Goal: Task Accomplishment & Management: Manage account settings

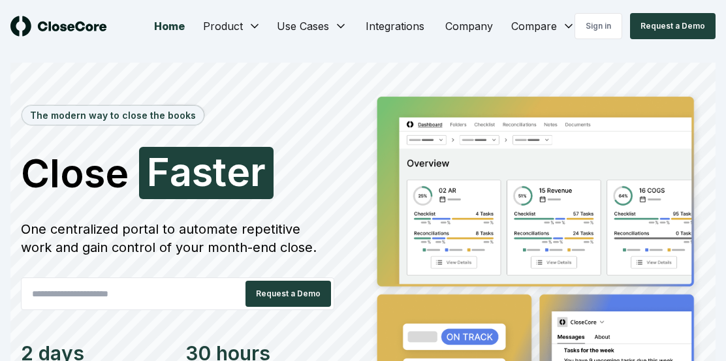
click at [512, 54] on section "The modern way to close the books Close Faster F a s t e r One centralized port…" at bounding box center [363, 310] width 726 height 517
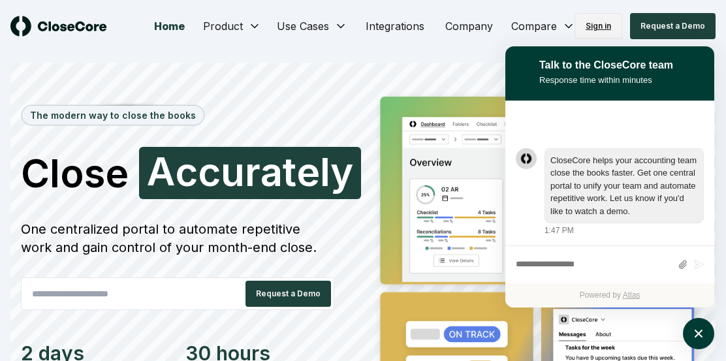
click at [604, 31] on link "Sign in" at bounding box center [598, 26] width 48 height 26
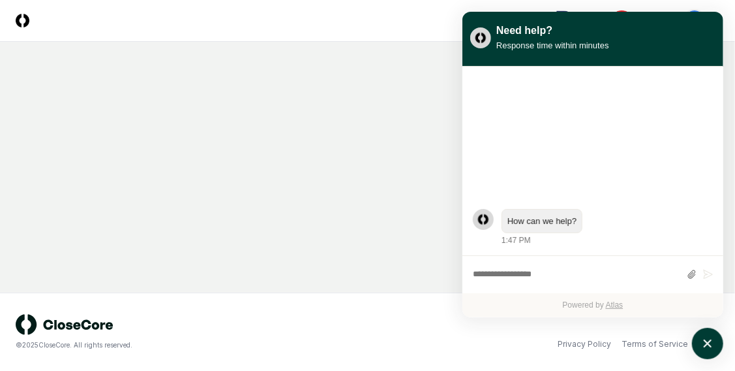
click at [365, 239] on main at bounding box center [367, 167] width 735 height 251
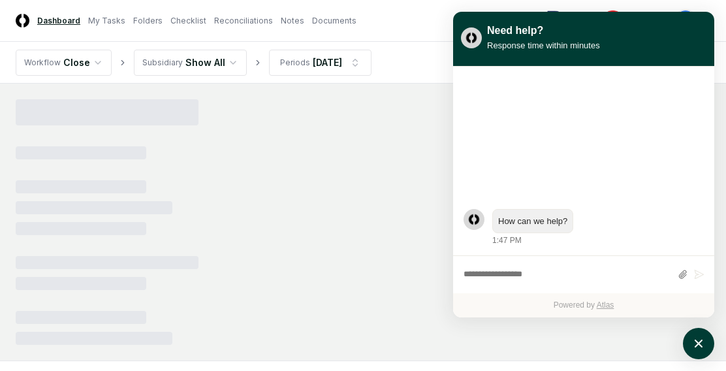
click at [363, 251] on div at bounding box center [363, 221] width 694 height 245
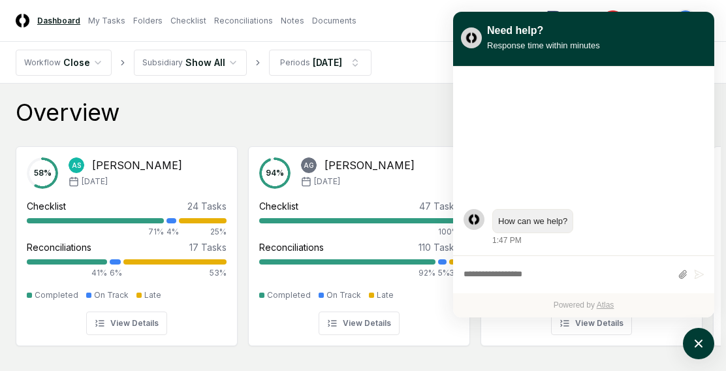
click at [711, 97] on div "How can we help? 1:47 PM" at bounding box center [583, 161] width 261 height 189
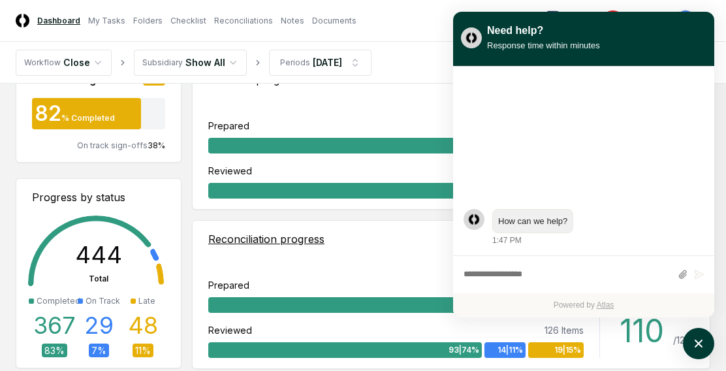
scroll to position [457, 0]
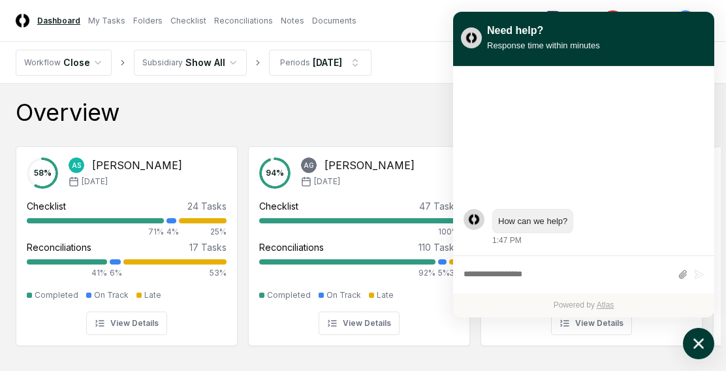
click at [703, 342] on icon "atlas-launcher" at bounding box center [698, 343] width 19 height 19
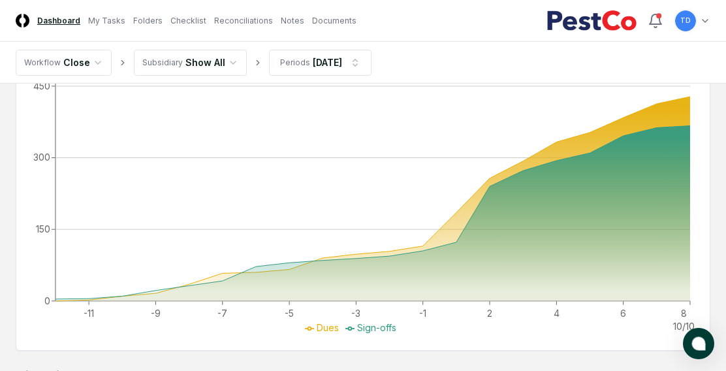
scroll to position [636, 0]
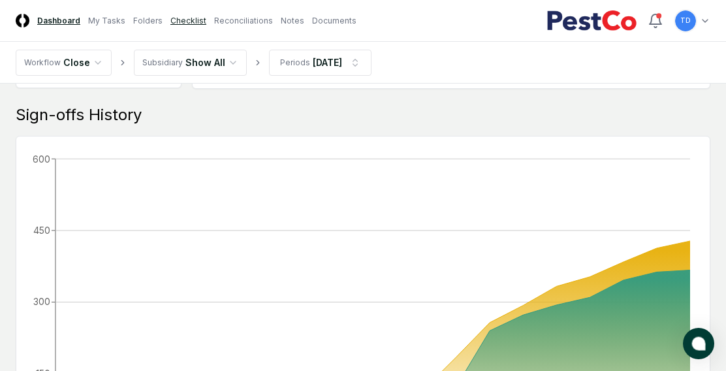
click at [189, 25] on link "Checklist" at bounding box center [188, 21] width 36 height 12
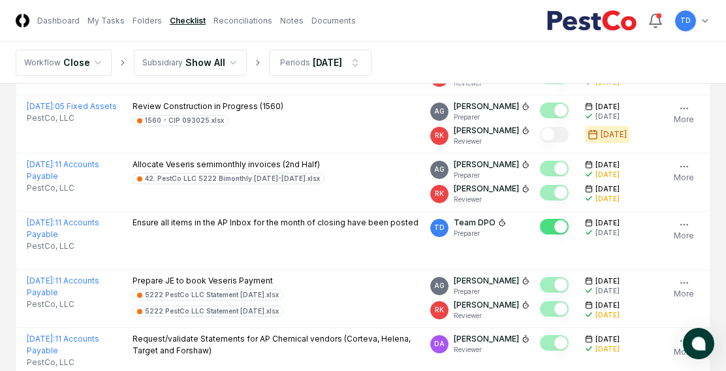
scroll to position [2597, 0]
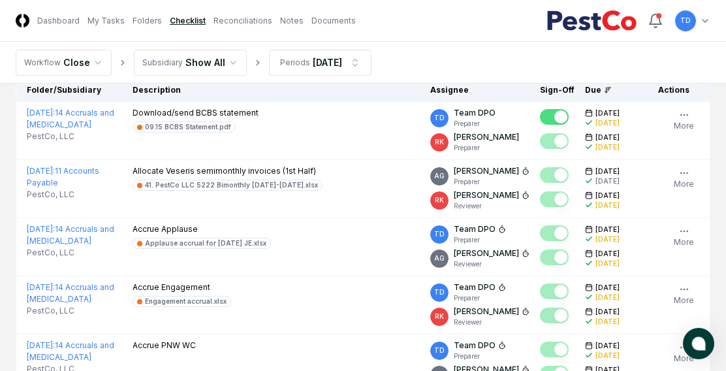
scroll to position [0, 0]
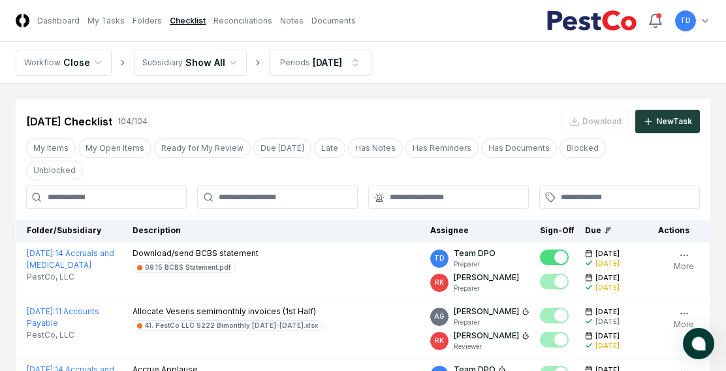
click at [91, 200] on input at bounding box center [106, 196] width 161 height 23
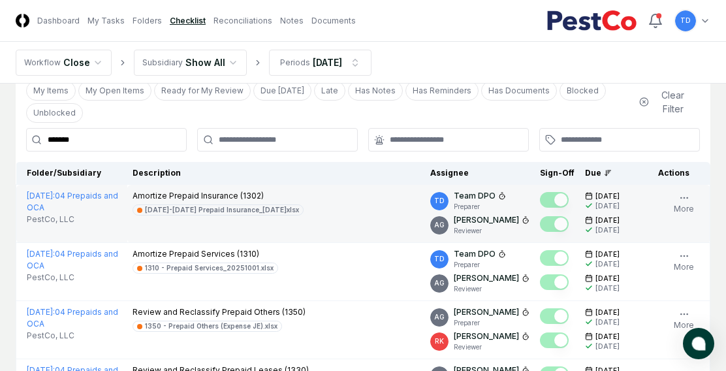
scroll to position [131, 0]
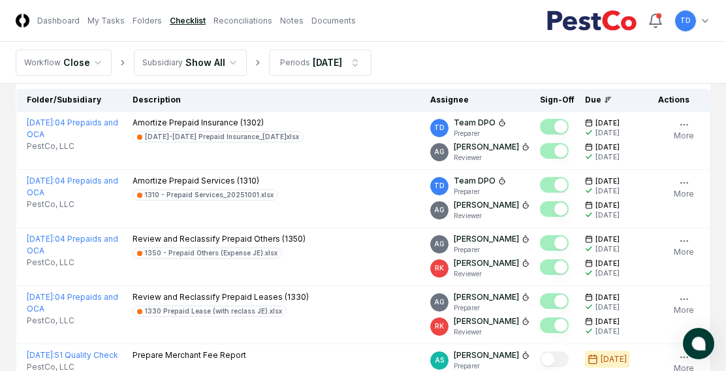
type input "*******"
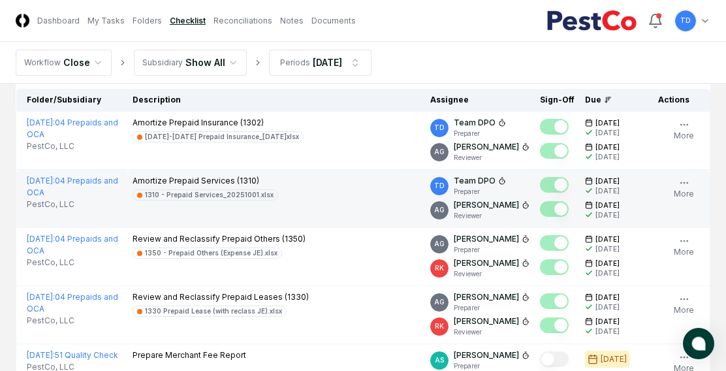
scroll to position [0, 0]
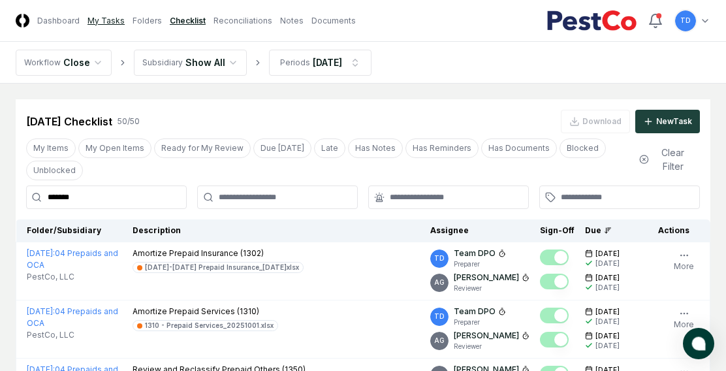
click at [103, 23] on link "My Tasks" at bounding box center [105, 21] width 37 height 12
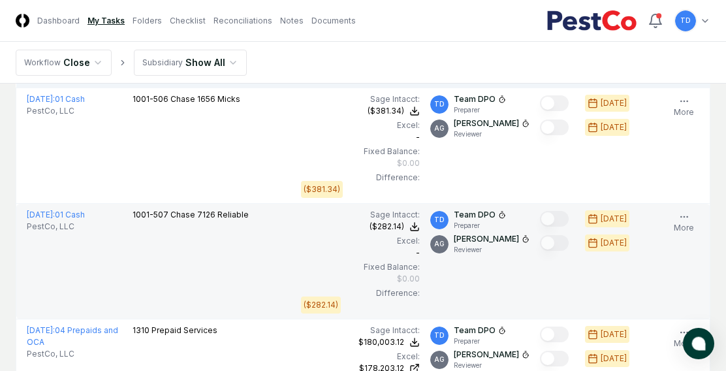
scroll to position [424, 0]
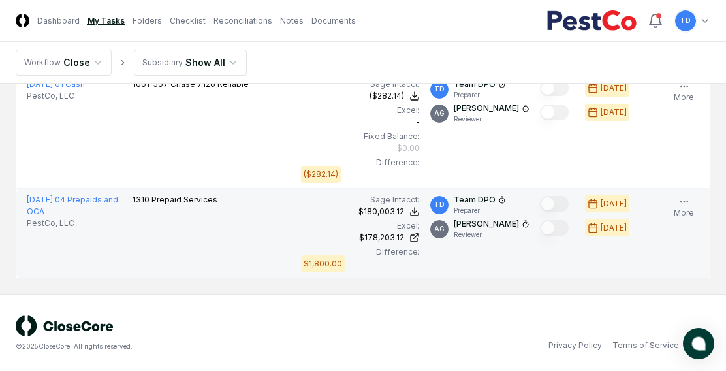
click at [87, 269] on td "September 2025 : 04 Prepaids and OCA PestCo, LLC" at bounding box center [71, 233] width 111 height 89
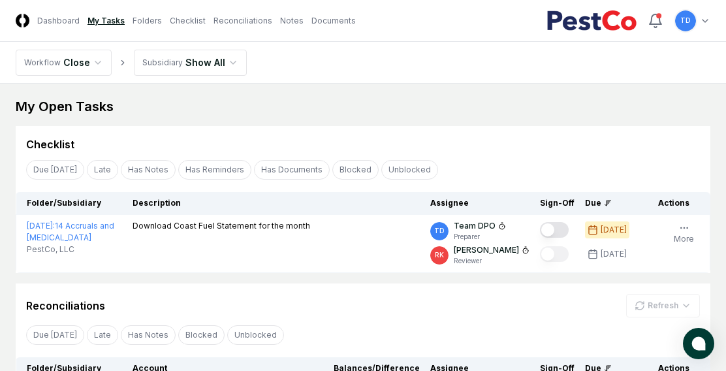
scroll to position [0, 0]
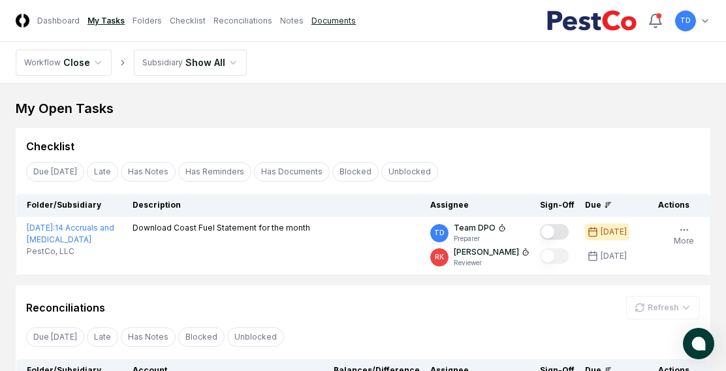
click at [320, 22] on link "Documents" at bounding box center [333, 21] width 44 height 12
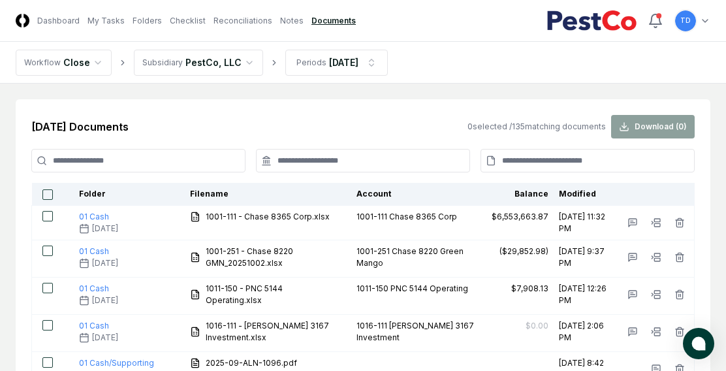
click at [121, 160] on input at bounding box center [138, 160] width 214 height 23
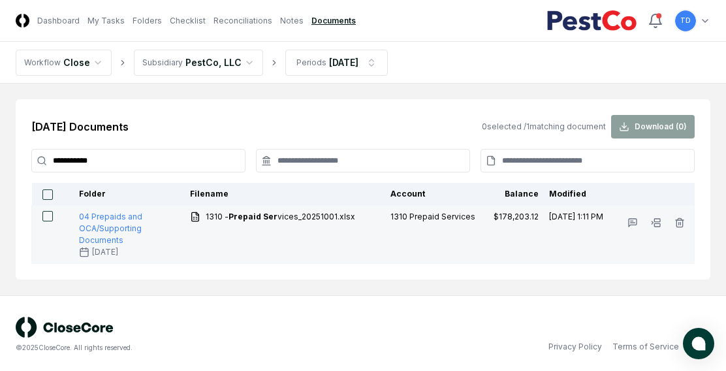
type input "**********"
click at [50, 216] on button "button" at bounding box center [47, 216] width 10 height 10
click at [681, 221] on icon "button" at bounding box center [679, 222] width 10 height 10
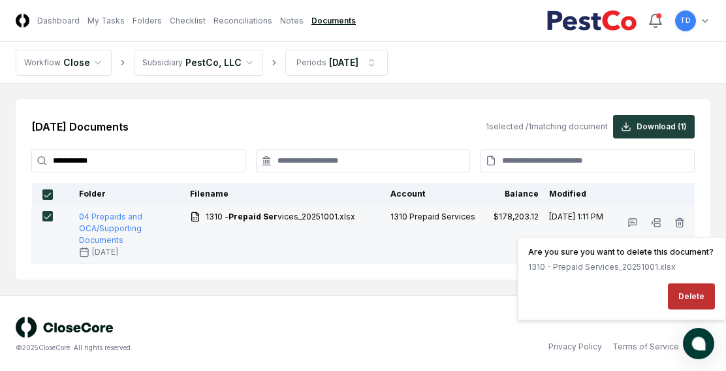
click at [700, 301] on button "Delete" at bounding box center [691, 296] width 47 height 26
click at [282, 253] on td "1310 - Prepaid Ser vices_20251001.xlsx" at bounding box center [285, 235] width 201 height 58
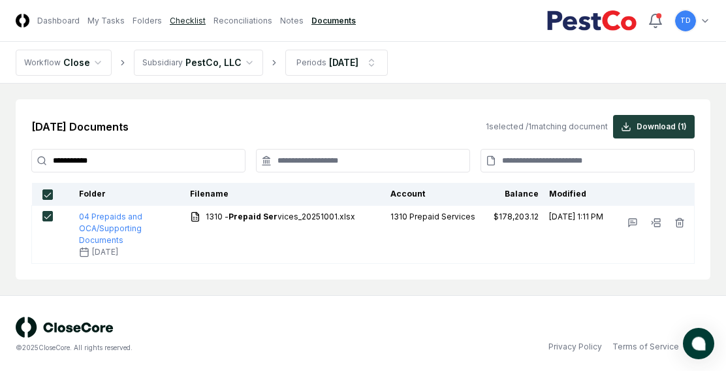
click at [188, 20] on link "Checklist" at bounding box center [188, 21] width 36 height 12
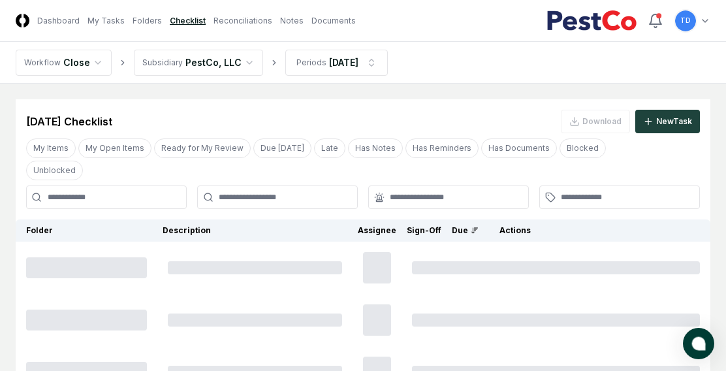
click at [131, 200] on input at bounding box center [106, 196] width 161 height 23
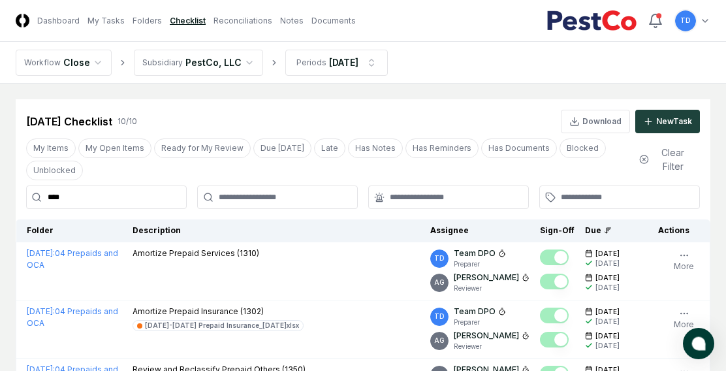
click at [131, 200] on input "****" at bounding box center [106, 196] width 161 height 23
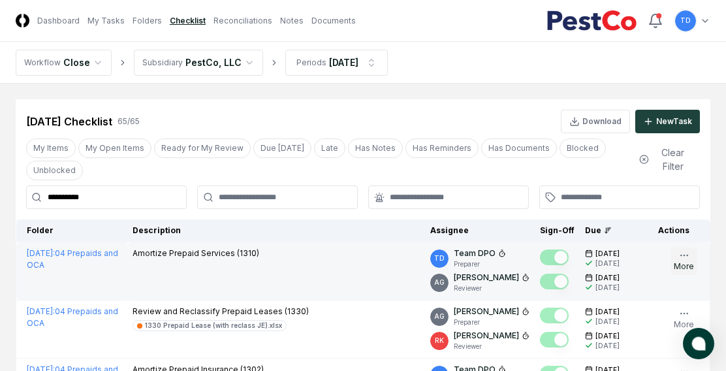
type input "**********"
click at [684, 259] on icon "button" at bounding box center [684, 255] width 10 height 10
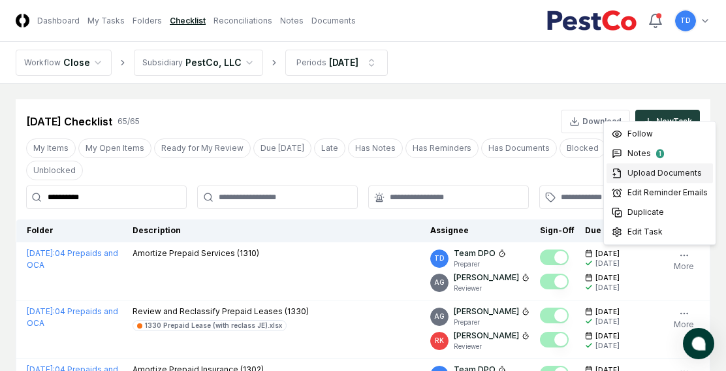
click at [667, 169] on span "Upload Documents" at bounding box center [664, 173] width 74 height 12
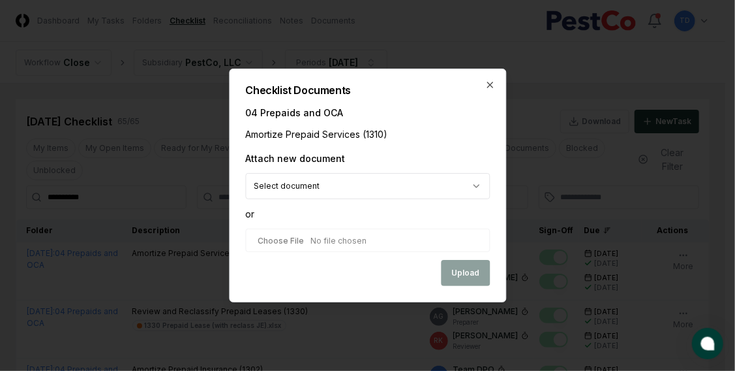
click at [279, 237] on input "file" at bounding box center [367, 239] width 245 height 23
type input "**********"
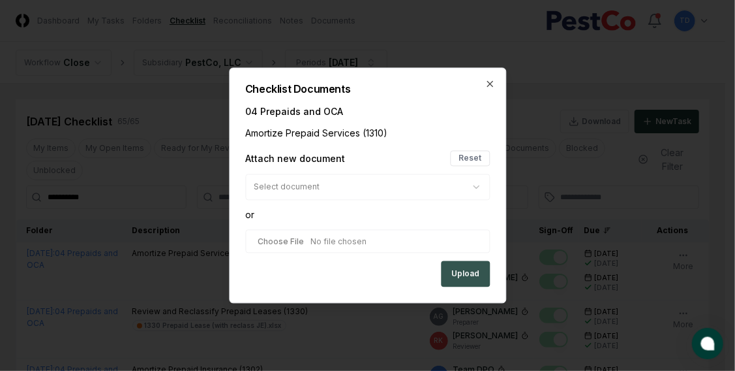
click at [470, 271] on button "Upload" at bounding box center [465, 274] width 49 height 26
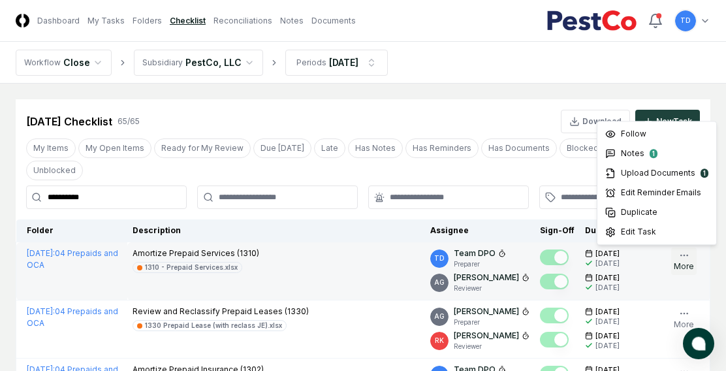
click at [688, 257] on icon "button" at bounding box center [684, 255] width 10 height 10
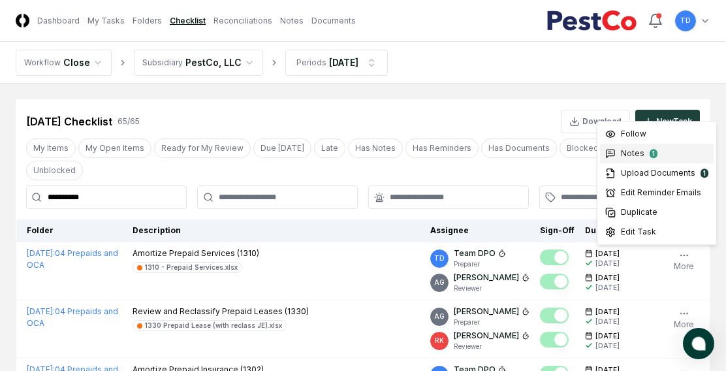
click at [650, 151] on div "1" at bounding box center [653, 153] width 8 height 9
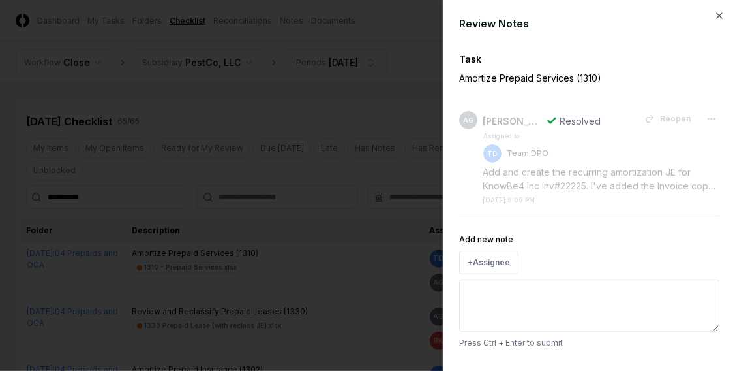
click at [298, 262] on div at bounding box center [367, 185] width 735 height 371
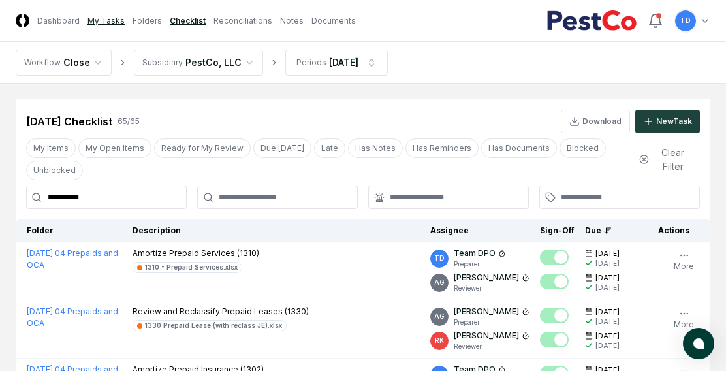
click at [104, 18] on link "My Tasks" at bounding box center [105, 21] width 37 height 12
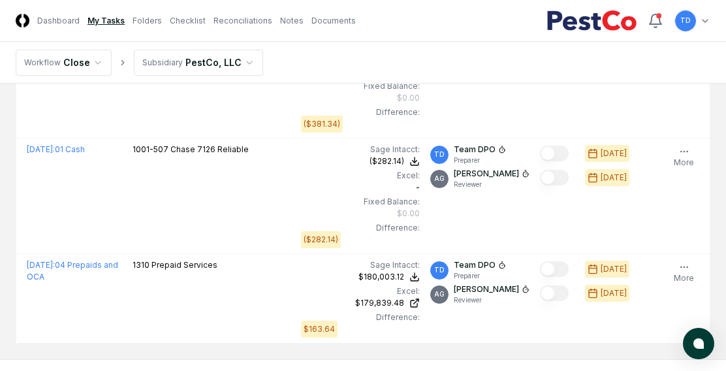
scroll to position [163, 0]
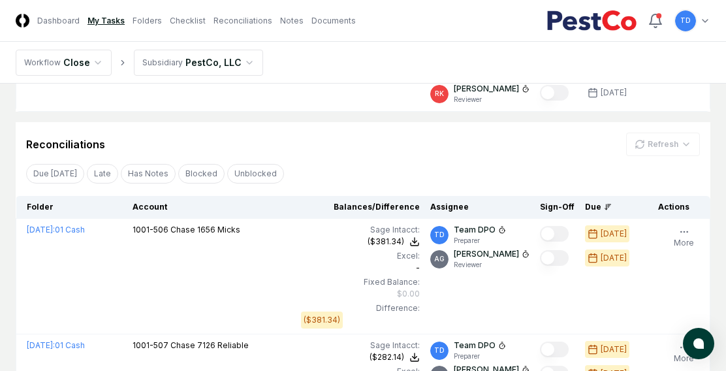
click at [684, 146] on div "Refresh" at bounding box center [663, 143] width 74 height 23
click at [681, 144] on div "Refresh" at bounding box center [663, 143] width 74 height 23
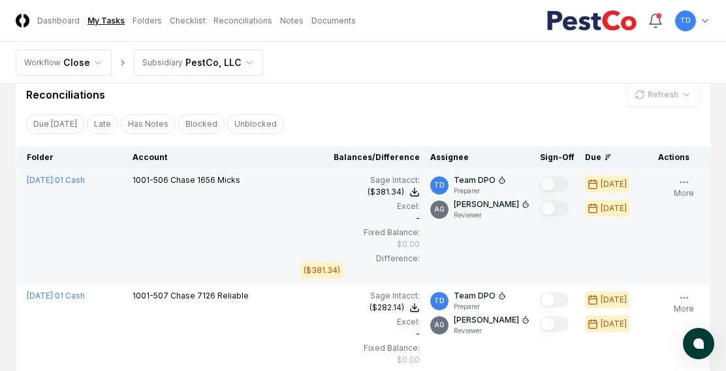
scroll to position [359, 0]
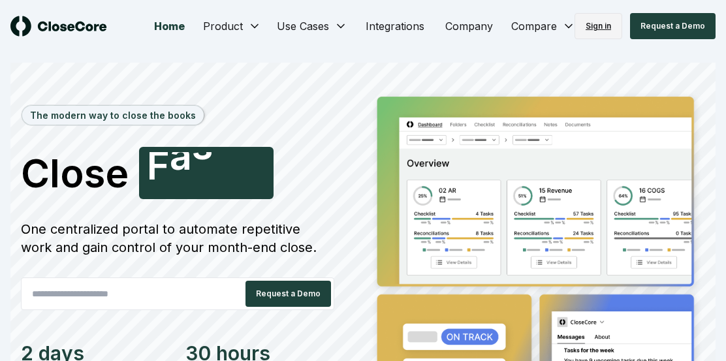
click at [604, 19] on link "Sign in" at bounding box center [598, 26] width 48 height 26
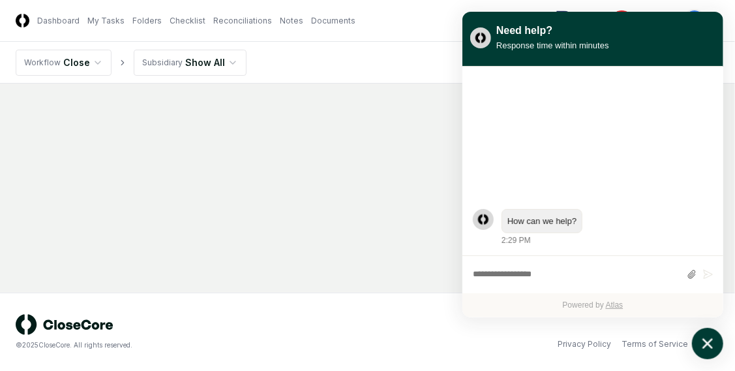
click at [718, 343] on button "atlas-launcher" at bounding box center [707, 343] width 31 height 31
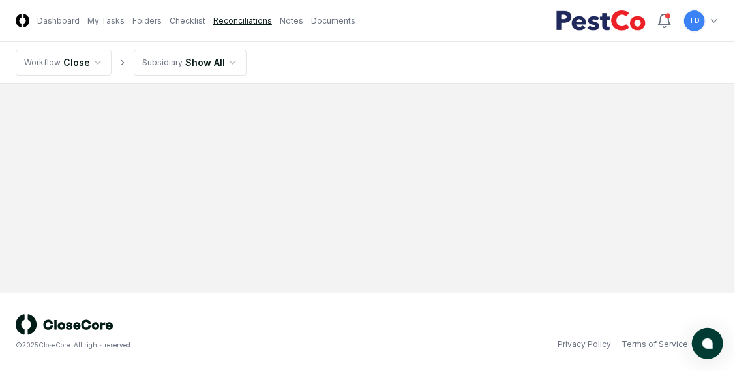
click at [238, 16] on link "Reconciliations" at bounding box center [242, 21] width 59 height 12
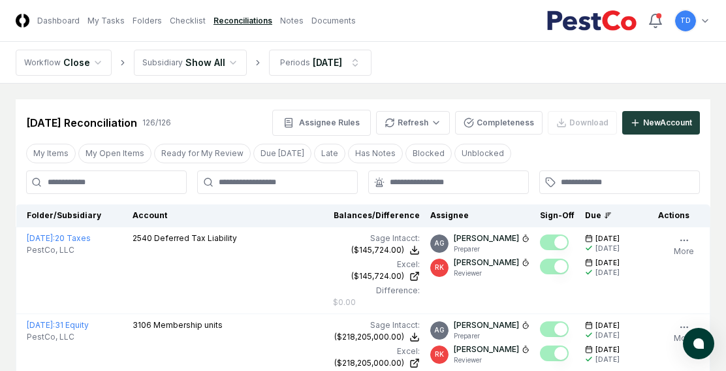
click at [115, 22] on link "My Tasks" at bounding box center [105, 21] width 37 height 12
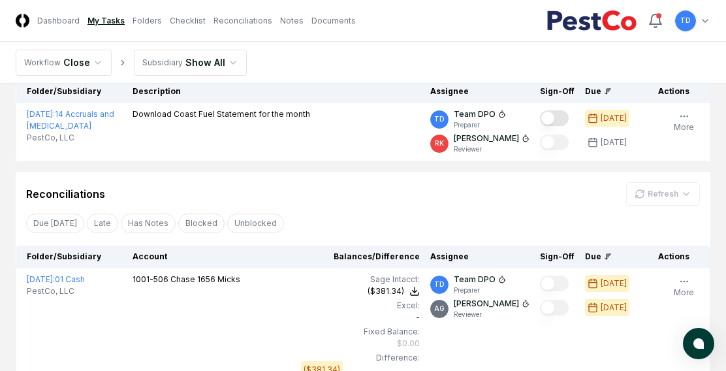
scroll to position [196, 0]
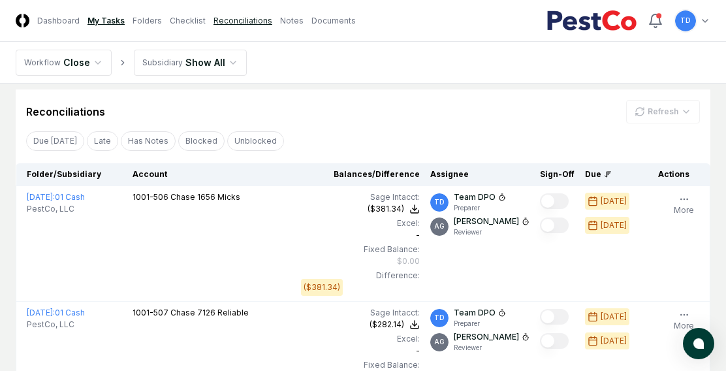
click at [236, 17] on link "Reconciliations" at bounding box center [242, 21] width 59 height 12
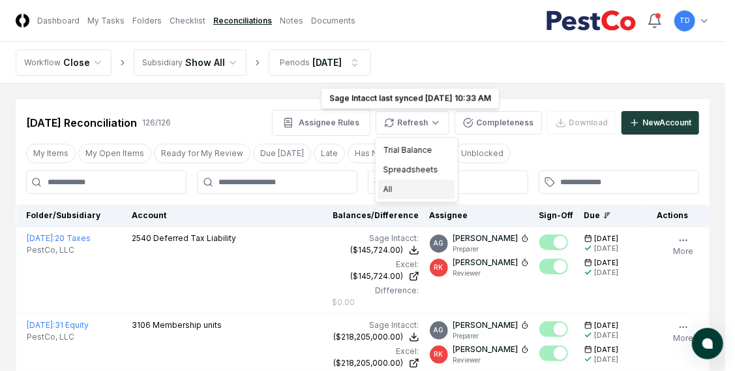
click at [419, 193] on div "All" at bounding box center [416, 189] width 77 height 20
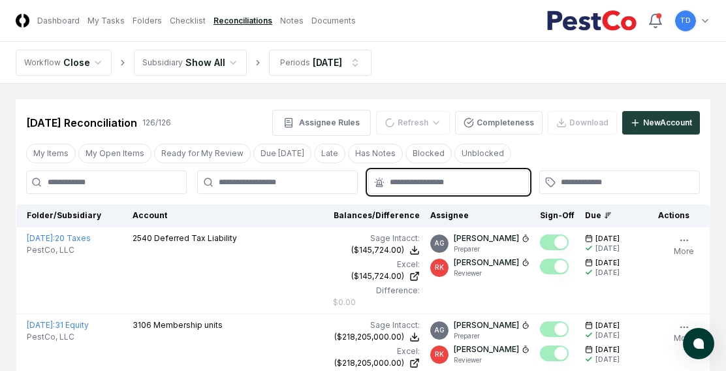
click at [425, 181] on input "text" at bounding box center [455, 182] width 131 height 12
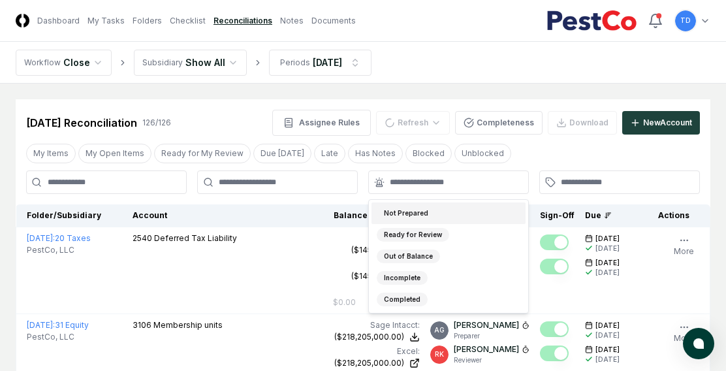
click at [241, 110] on div "[DATE] Reconciliation 126 / 126 Assignee Rules Refresh Completeness Download Ne…" at bounding box center [362, 123] width 673 height 26
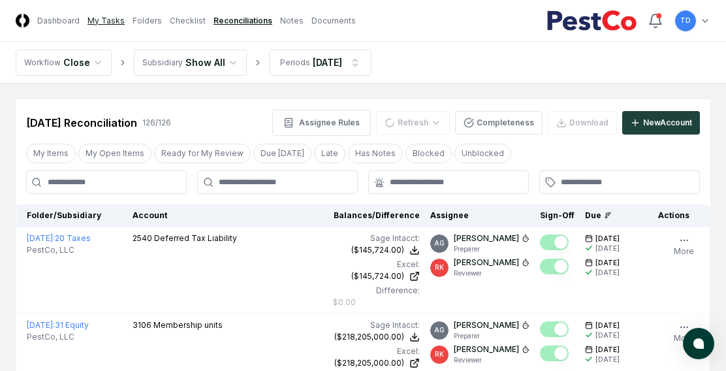
click at [116, 23] on link "My Tasks" at bounding box center [105, 21] width 37 height 12
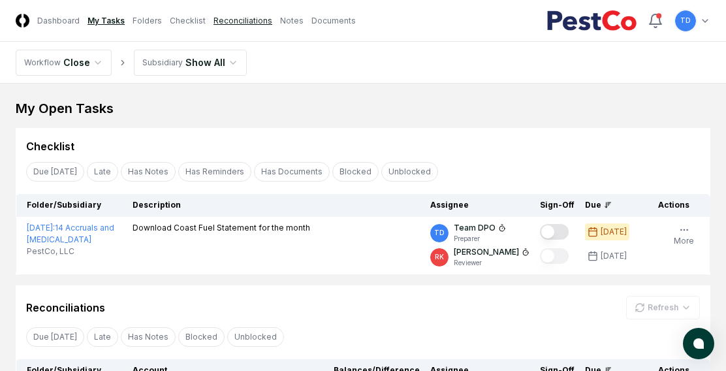
click at [224, 24] on link "Reconciliations" at bounding box center [242, 21] width 59 height 12
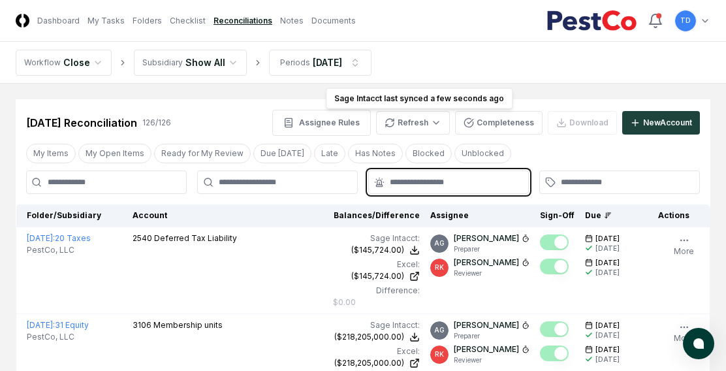
click at [406, 181] on input "text" at bounding box center [455, 182] width 131 height 12
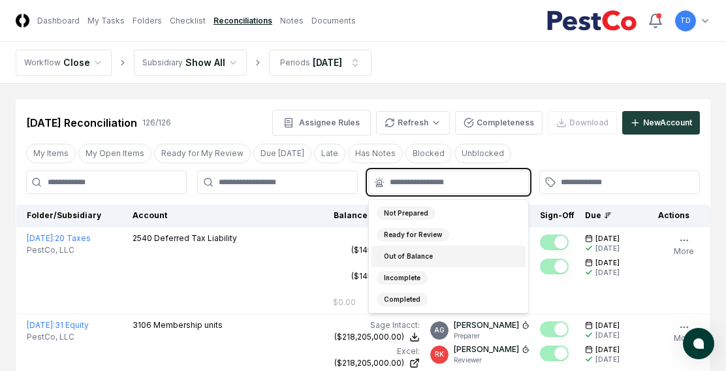
click at [411, 256] on div "Out of Balance" at bounding box center [408, 256] width 63 height 14
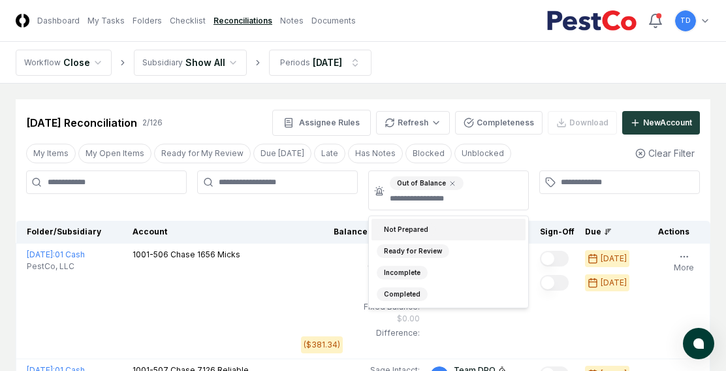
click at [317, 209] on div at bounding box center [277, 190] width 161 height 40
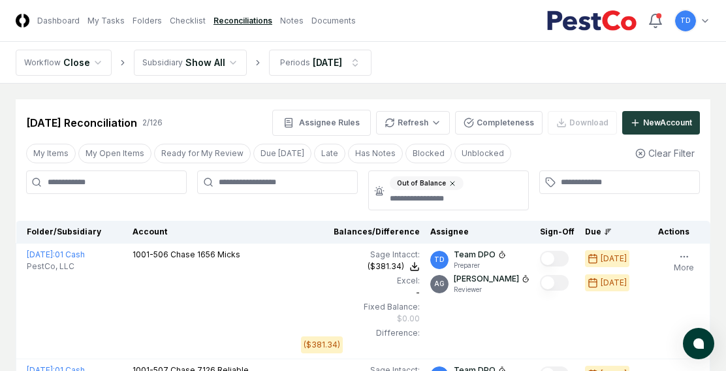
click at [450, 181] on icon at bounding box center [452, 183] width 8 height 8
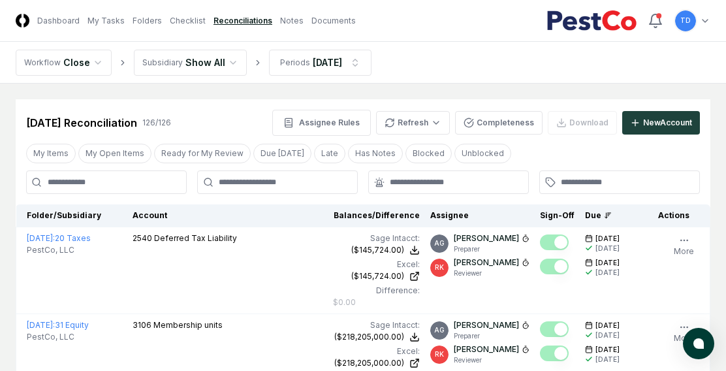
click at [149, 178] on input at bounding box center [106, 181] width 161 height 23
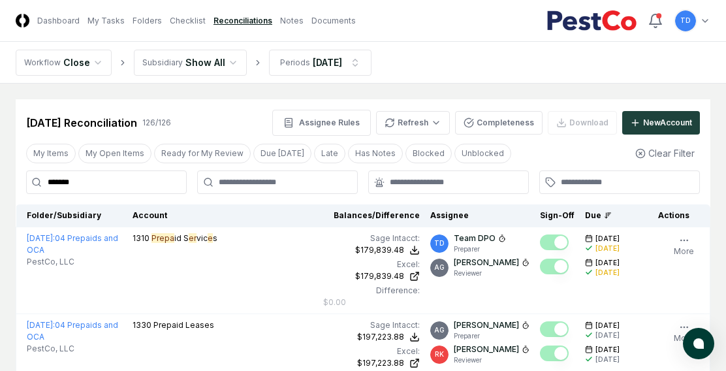
type input "*******"
click at [107, 21] on link "My Tasks" at bounding box center [105, 21] width 37 height 12
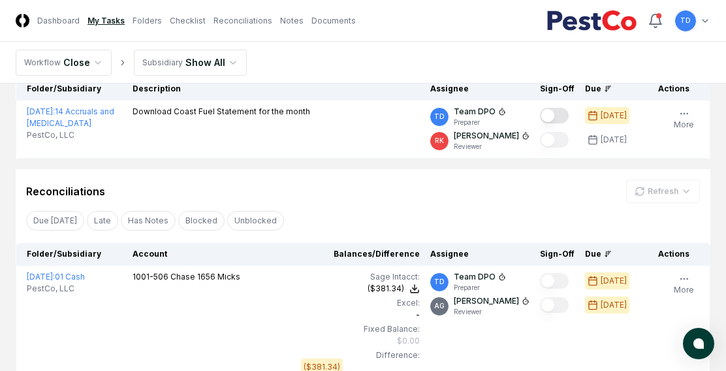
scroll to position [8, 0]
